Goal: Participate in discussion: Participate in discussion

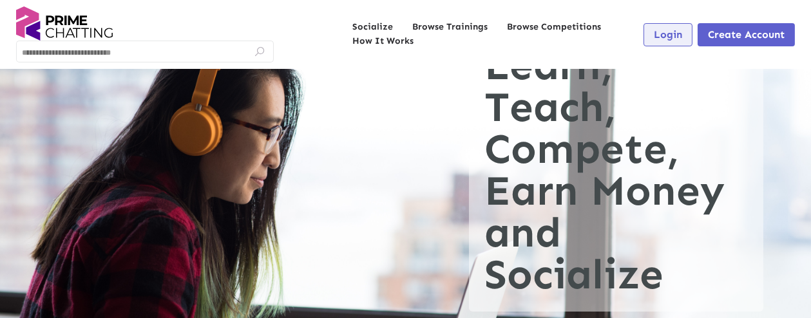
click at [549, 33] on span "Login" at bounding box center [668, 34] width 28 height 12
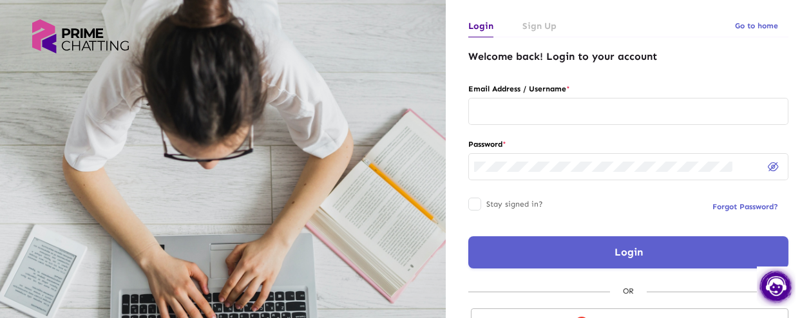
scroll to position [38, 0]
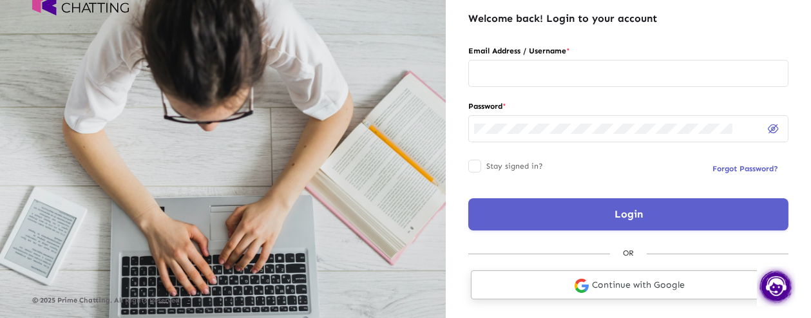
click at [549, 211] on link "Continue with Google" at bounding box center [629, 284] width 317 height 29
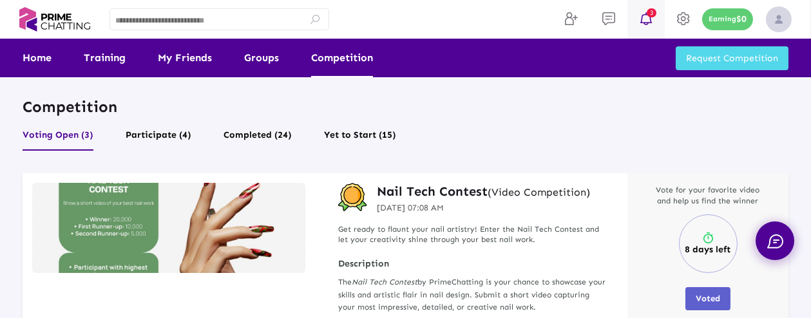
click at [652, 8] on span "3" at bounding box center [651, 12] width 10 height 9
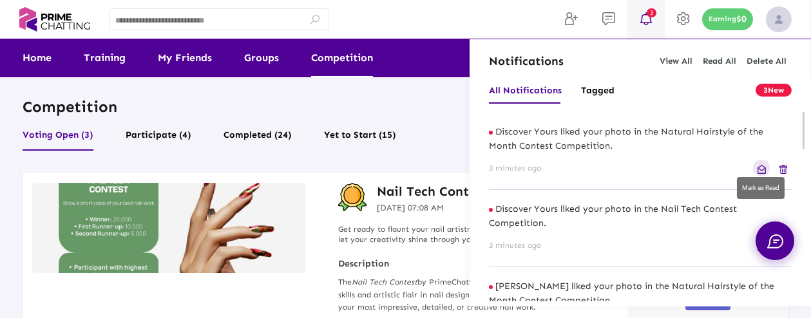
click at [764, 169] on img at bounding box center [761, 169] width 8 height 9
click at [760, 167] on div "3 minutes ago" at bounding box center [640, 168] width 303 height 17
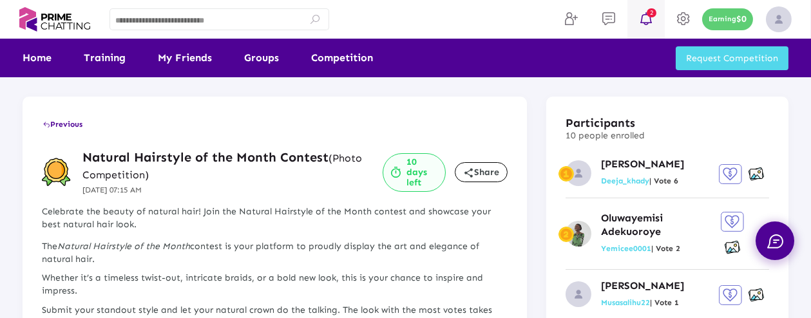
click at [645, 21] on icon at bounding box center [645, 18] width 19 height 15
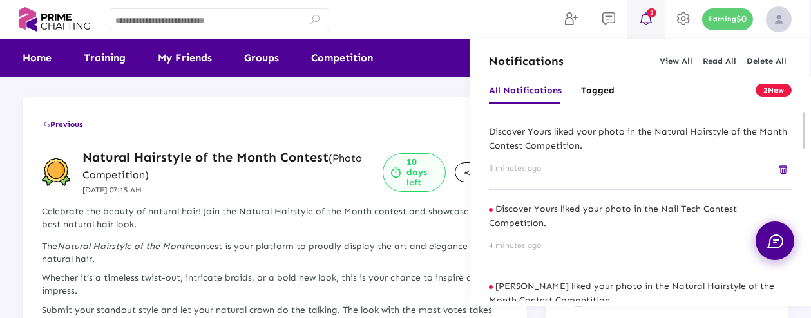
click at [656, 152] on p "Discover Yours liked your photo in the Natural Hairstyle of the Month Contest C…" at bounding box center [640, 139] width 303 height 28
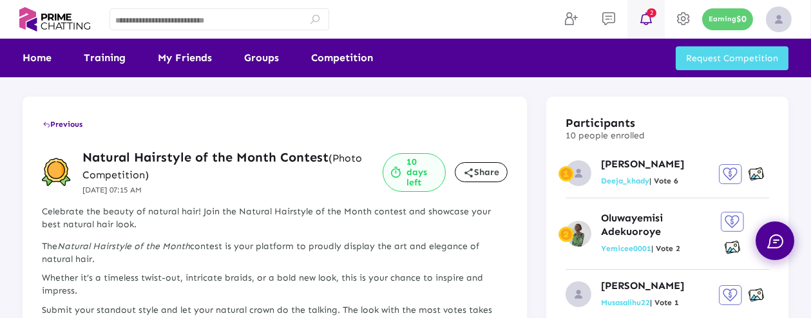
click at [644, 24] on icon at bounding box center [645, 18] width 19 height 15
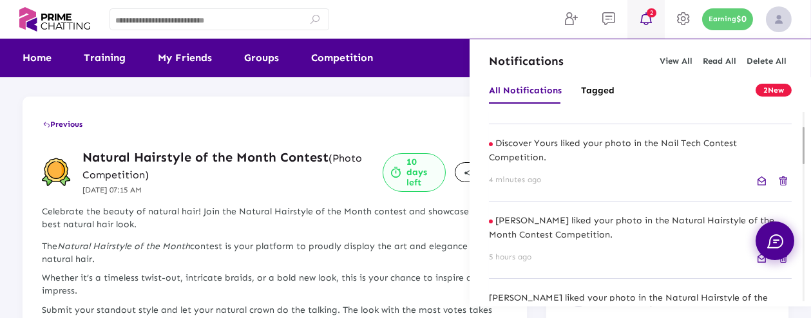
scroll to position [84, 0]
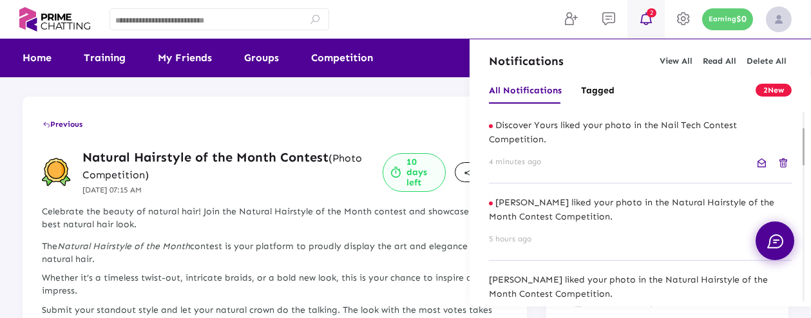
click at [638, 208] on p "Hydar Alkhali liked your photo in the Natural Hairstyle of the Month Contest Co…" at bounding box center [640, 210] width 303 height 28
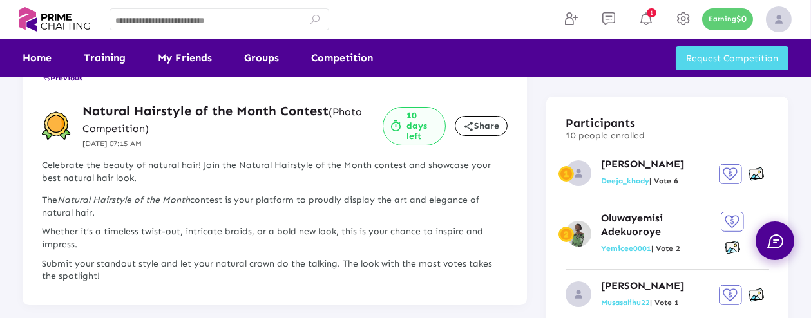
scroll to position [0, 0]
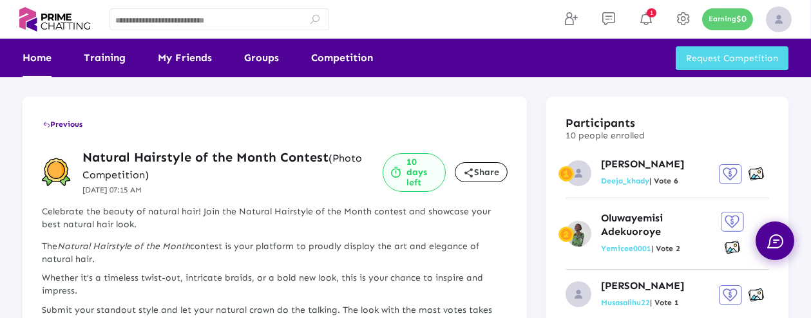
click at [48, 54] on link "Home" at bounding box center [37, 58] width 29 height 39
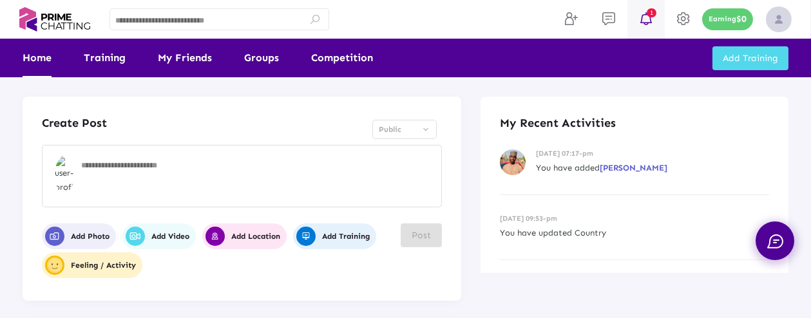
click at [648, 13] on span "1" at bounding box center [651, 12] width 10 height 9
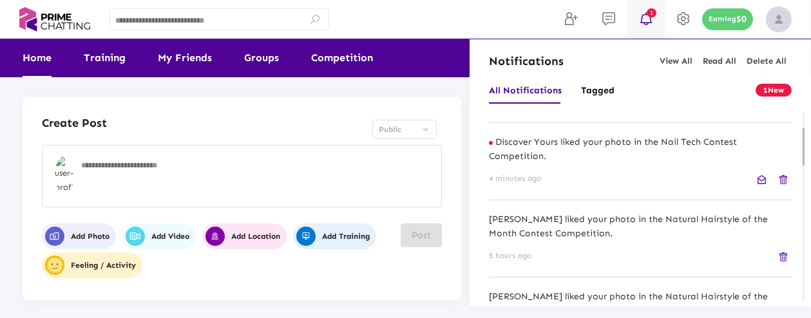
scroll to position [117, 0]
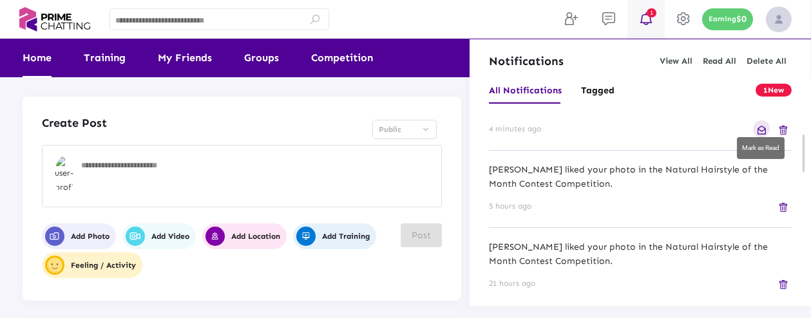
click at [762, 127] on img at bounding box center [761, 130] width 8 height 9
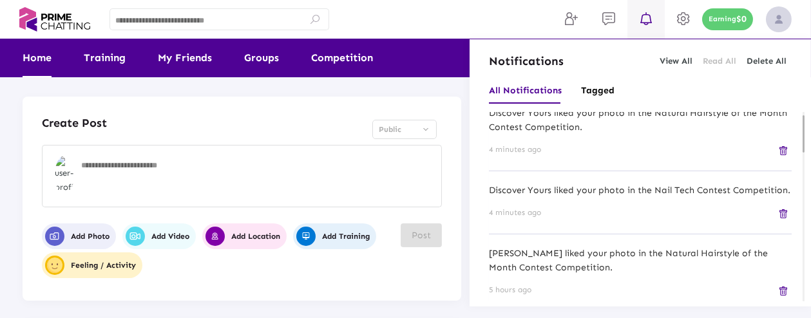
scroll to position [0, 0]
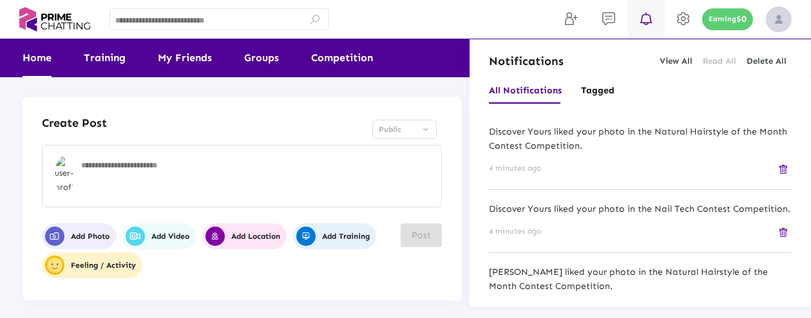
click at [353, 58] on div at bounding box center [405, 159] width 811 height 318
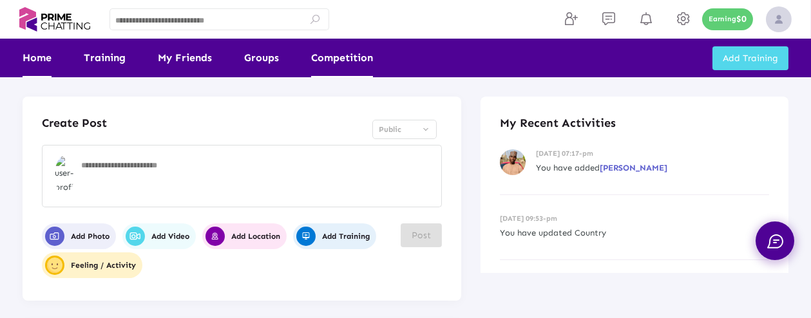
click at [339, 59] on link "Competition" at bounding box center [342, 58] width 62 height 39
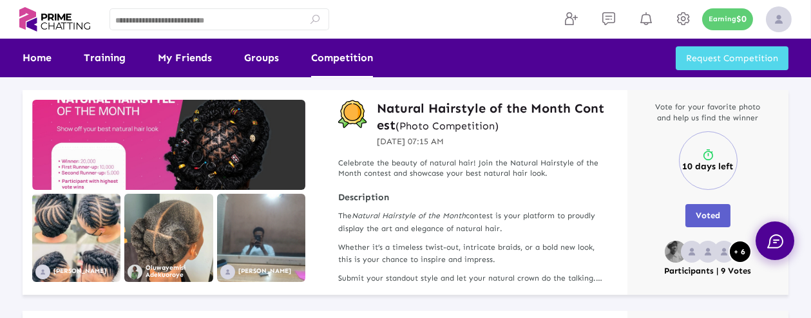
scroll to position [331, 0]
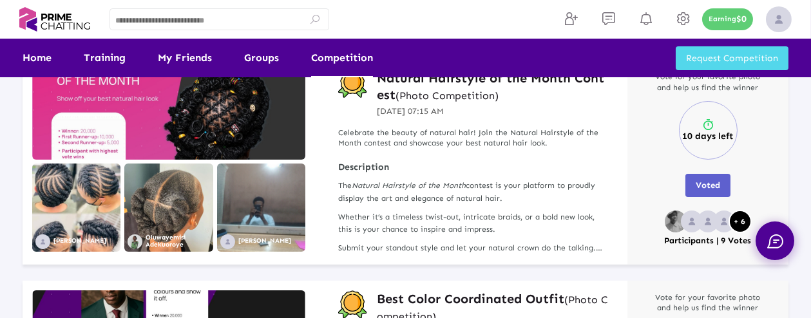
click at [706, 178] on button "Voted" at bounding box center [707, 185] width 45 height 23
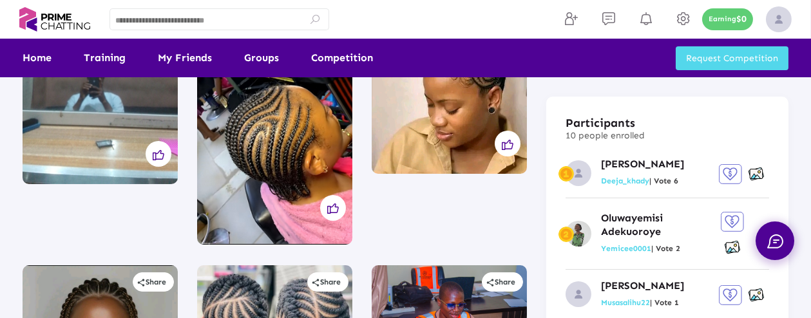
scroll to position [402, 0]
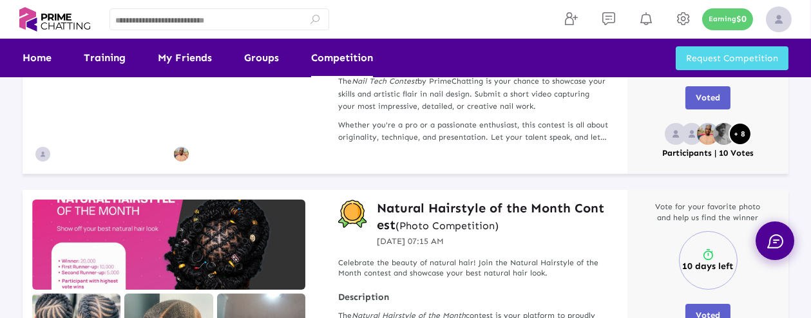
scroll to position [78, 0]
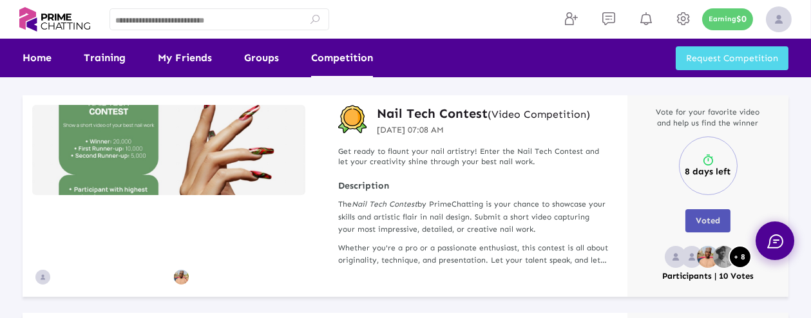
click at [709, 227] on button "Voted" at bounding box center [707, 220] width 45 height 23
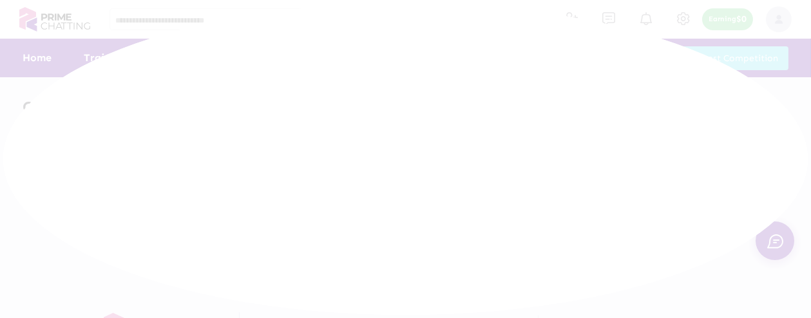
scroll to position [51, 0]
